Goal: Transaction & Acquisition: Purchase product/service

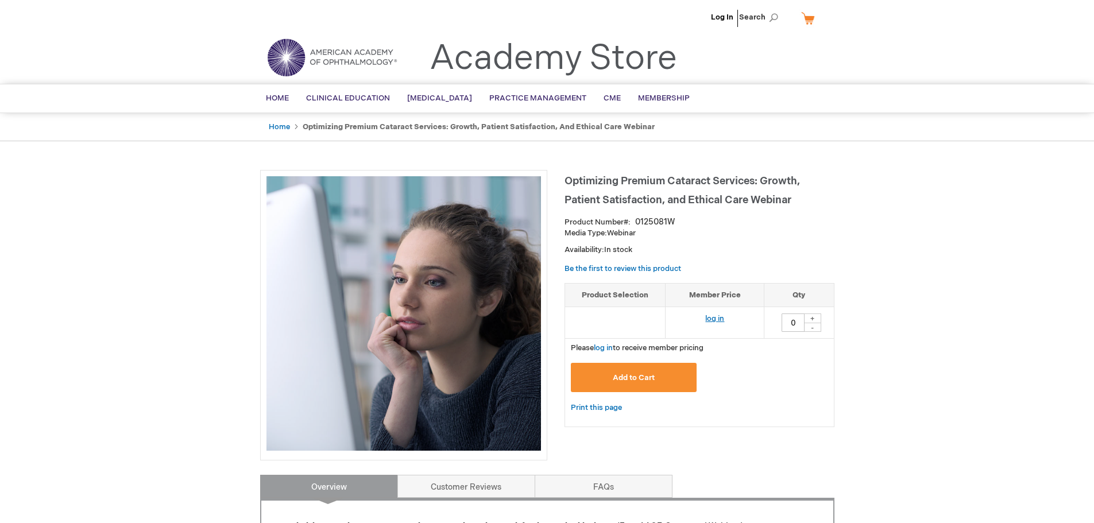
click at [713, 318] on link "log in" at bounding box center [714, 318] width 19 height 9
click at [643, 381] on span "Add to Cart" at bounding box center [634, 377] width 42 height 9
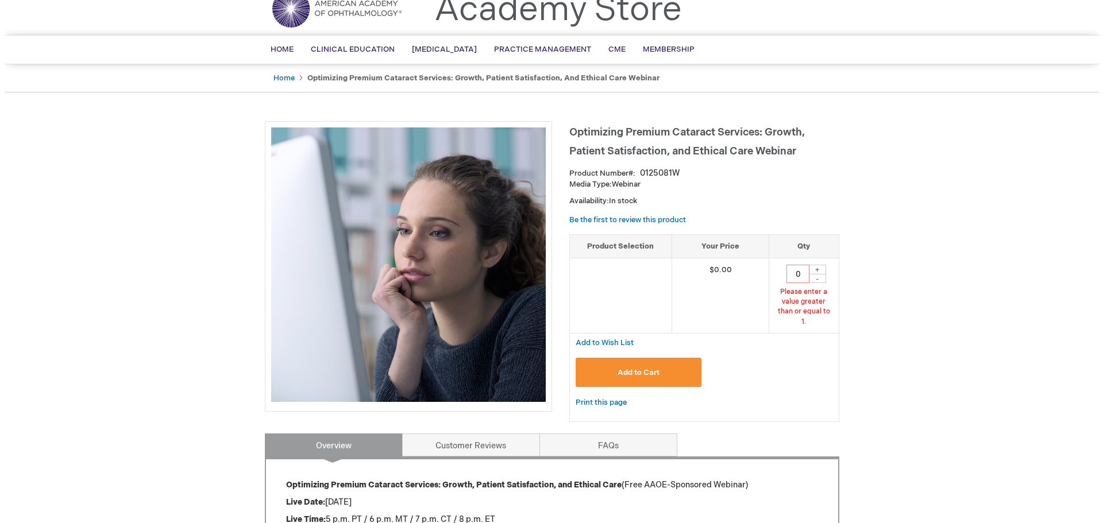
scroll to position [52, 0]
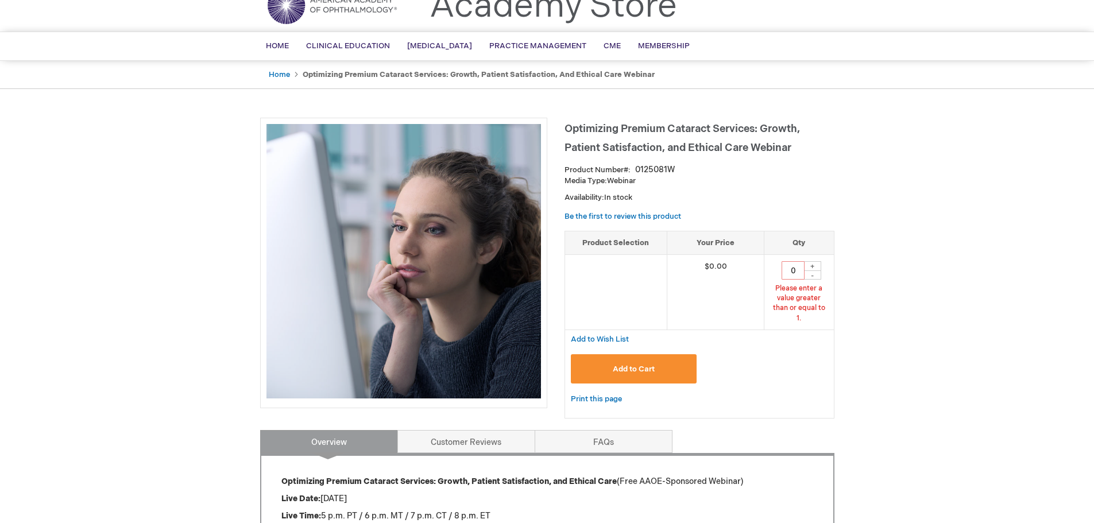
click at [813, 265] on div "+" at bounding box center [812, 266] width 17 height 10
type input "1"
click at [639, 365] on span "Add to Cart" at bounding box center [634, 369] width 42 height 9
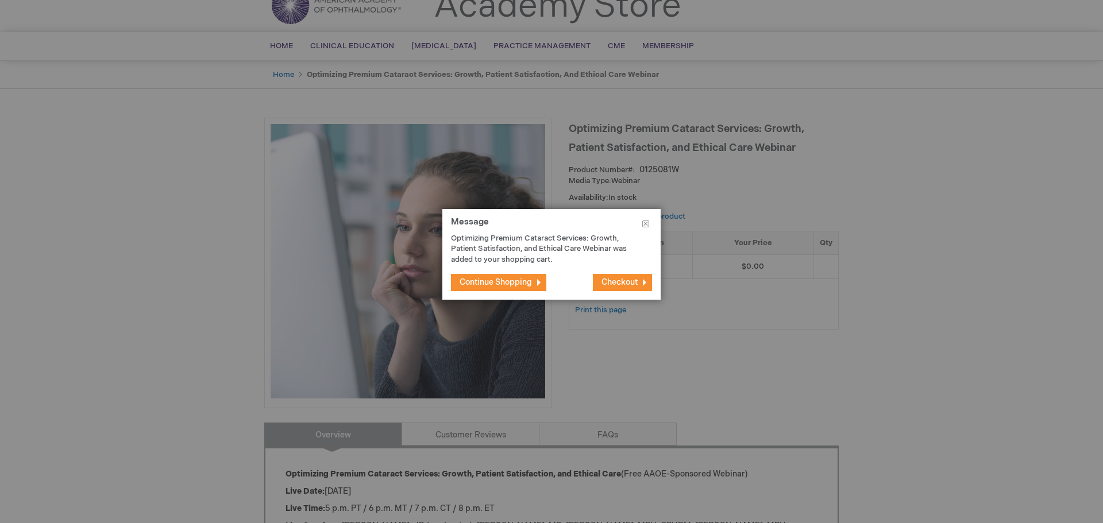
click at [621, 283] on span "Checkout" at bounding box center [619, 282] width 36 height 10
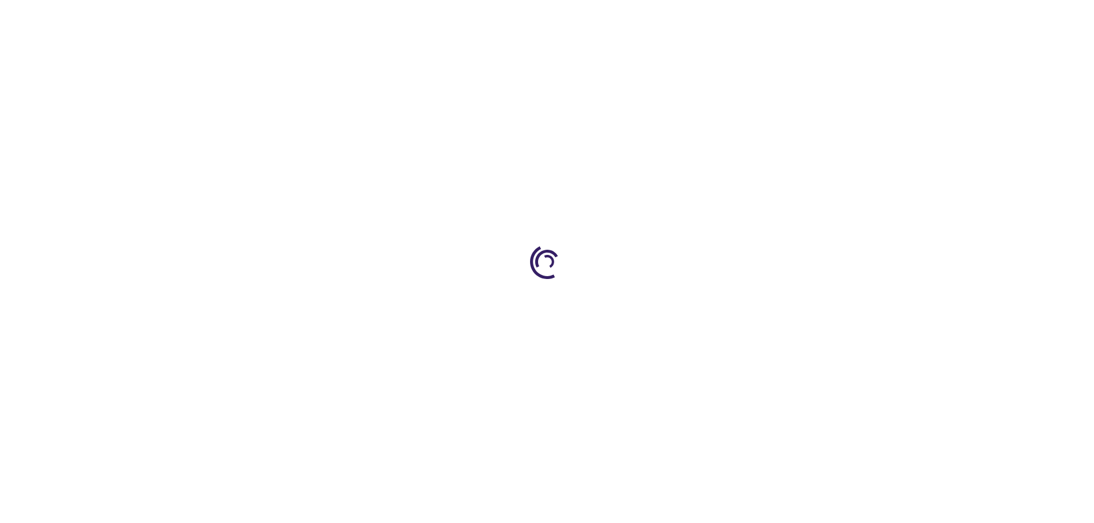
select select "US"
select select "43"
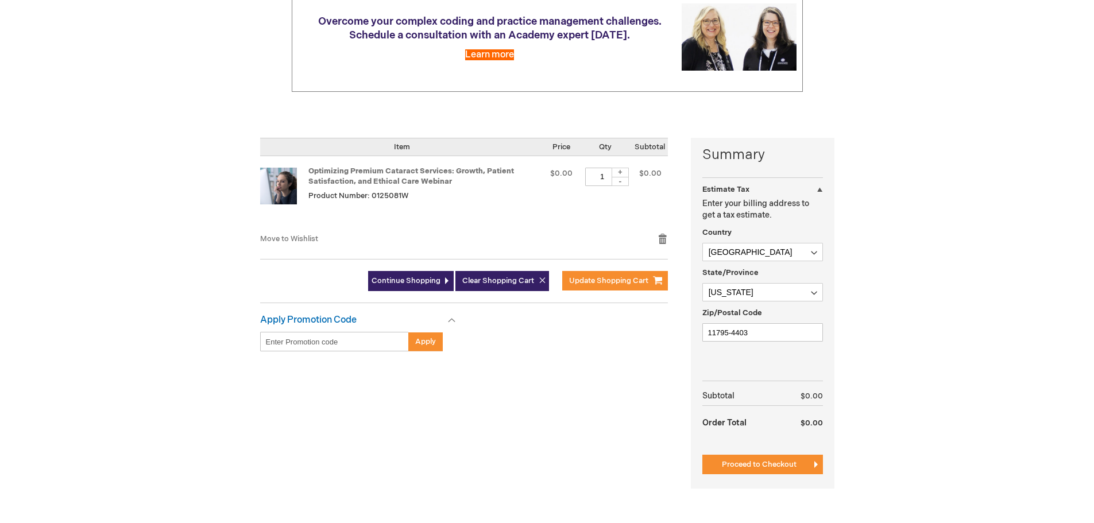
scroll to position [172, 0]
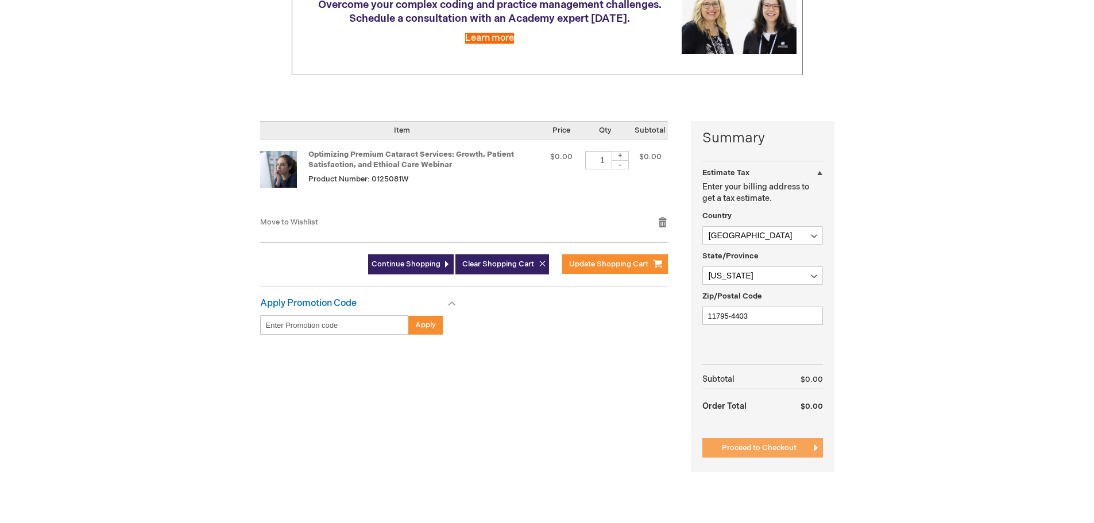
click at [781, 453] on button "Proceed to Checkout" at bounding box center [762, 448] width 121 height 20
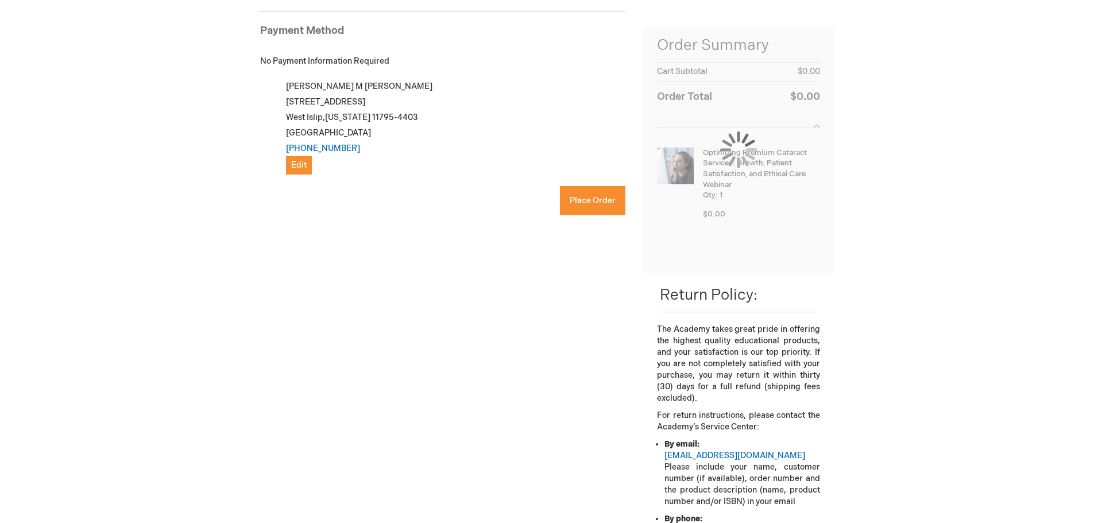
checkbox input "true"
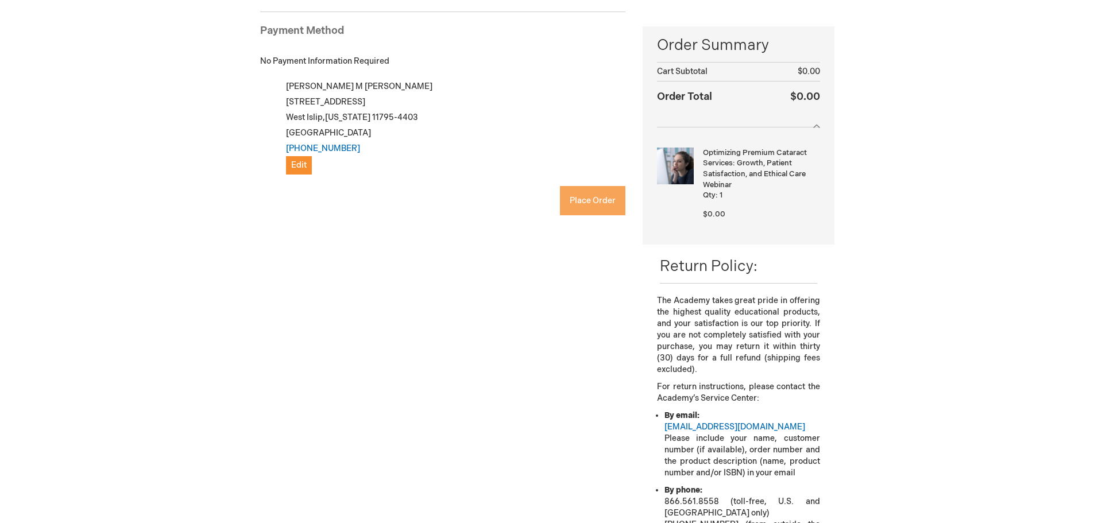
click at [595, 202] on span "Place Order" at bounding box center [593, 201] width 46 height 10
